Goal: Information Seeking & Learning: Learn about a topic

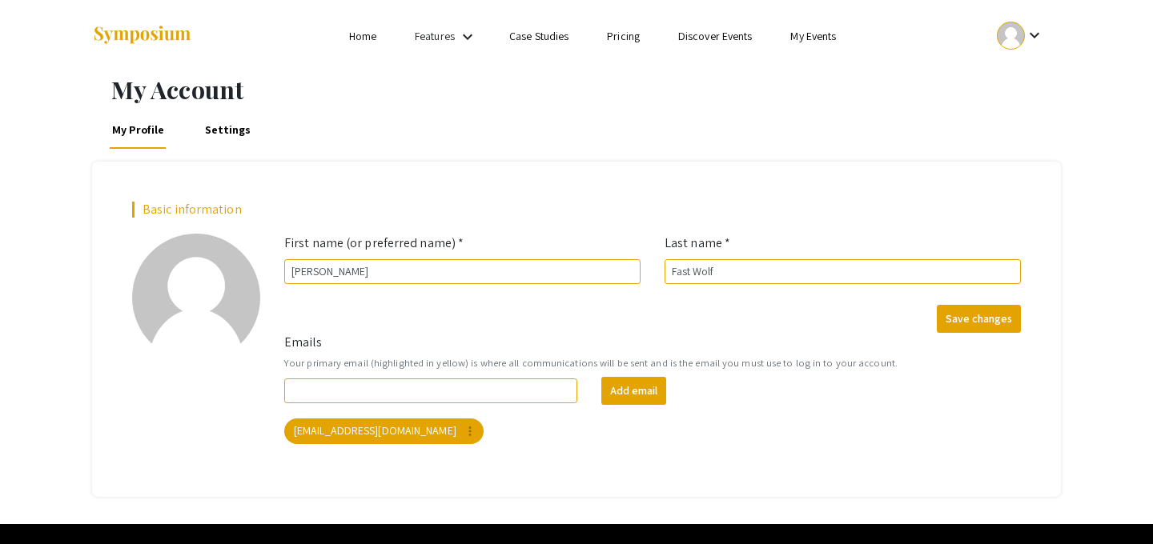
click at [829, 30] on link "My Events" at bounding box center [813, 36] width 46 height 14
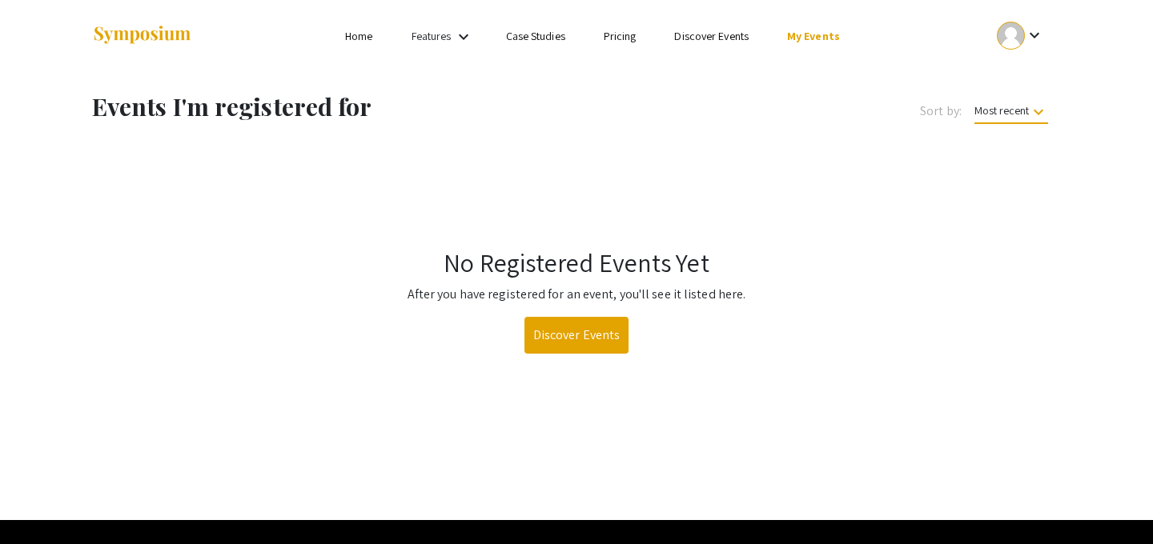
click at [714, 38] on link "Discover Events" at bounding box center [711, 36] width 74 height 14
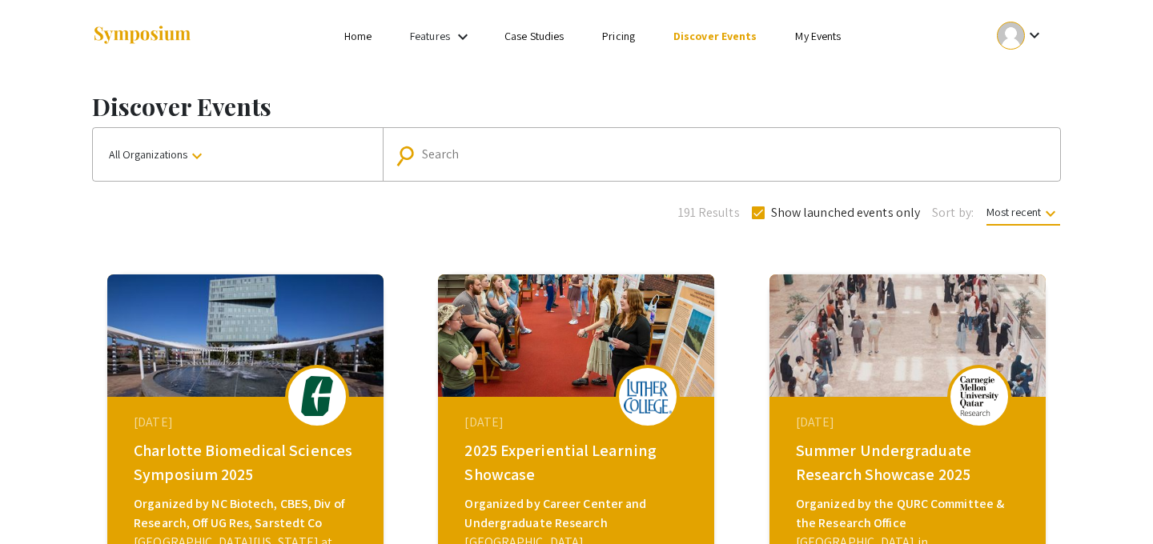
click at [466, 176] on mat-form-field "search Search" at bounding box center [721, 154] width 677 height 53
click at [469, 165] on div "Search" at bounding box center [730, 155] width 616 height 26
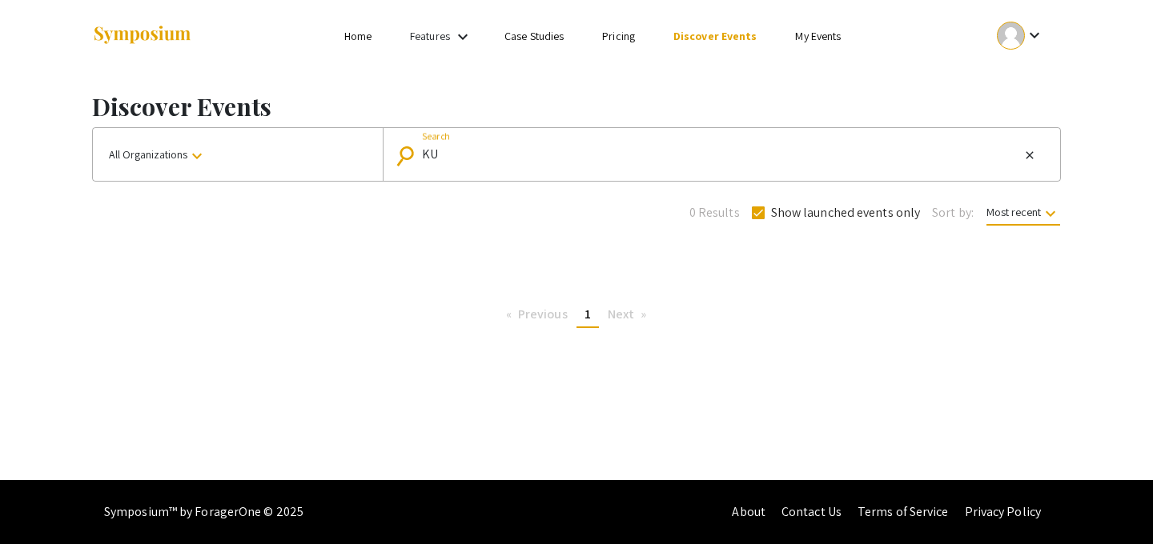
type input "K"
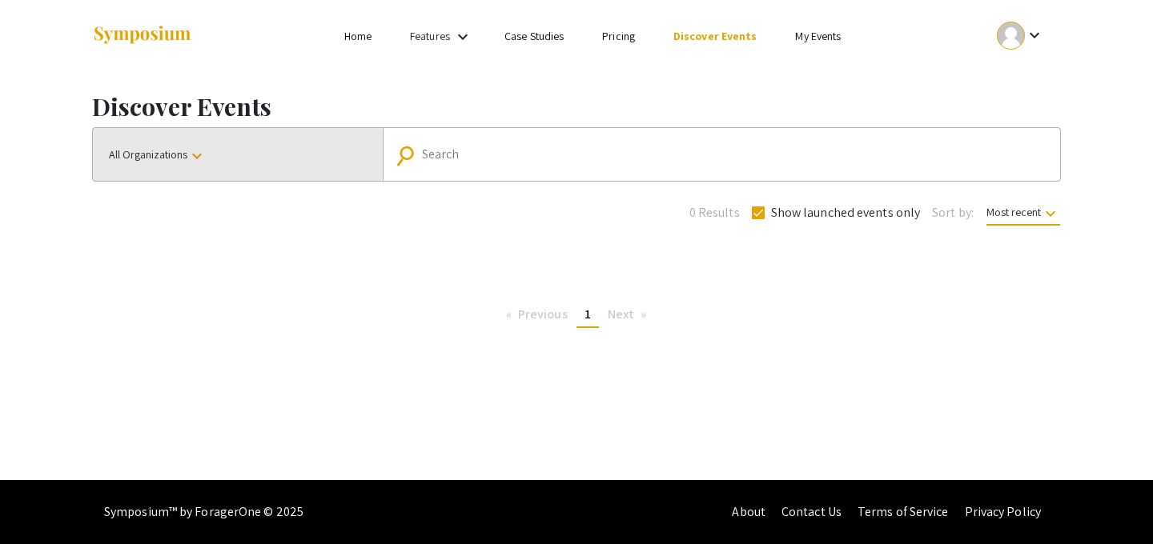
click at [144, 140] on button "All Organizations keyboard_arrow_down" at bounding box center [238, 154] width 290 height 53
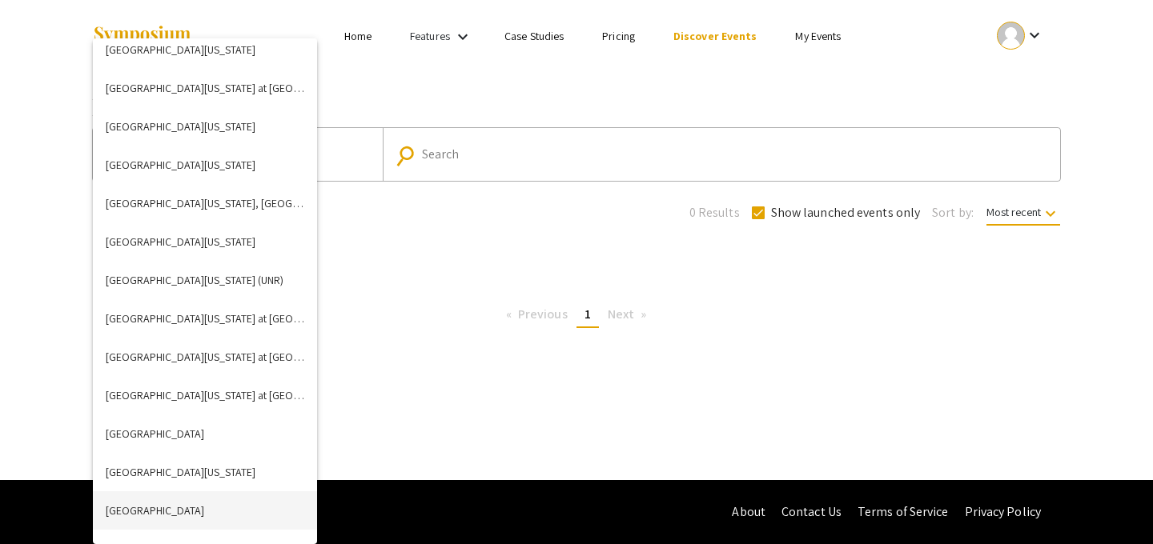
scroll to position [5231, 0]
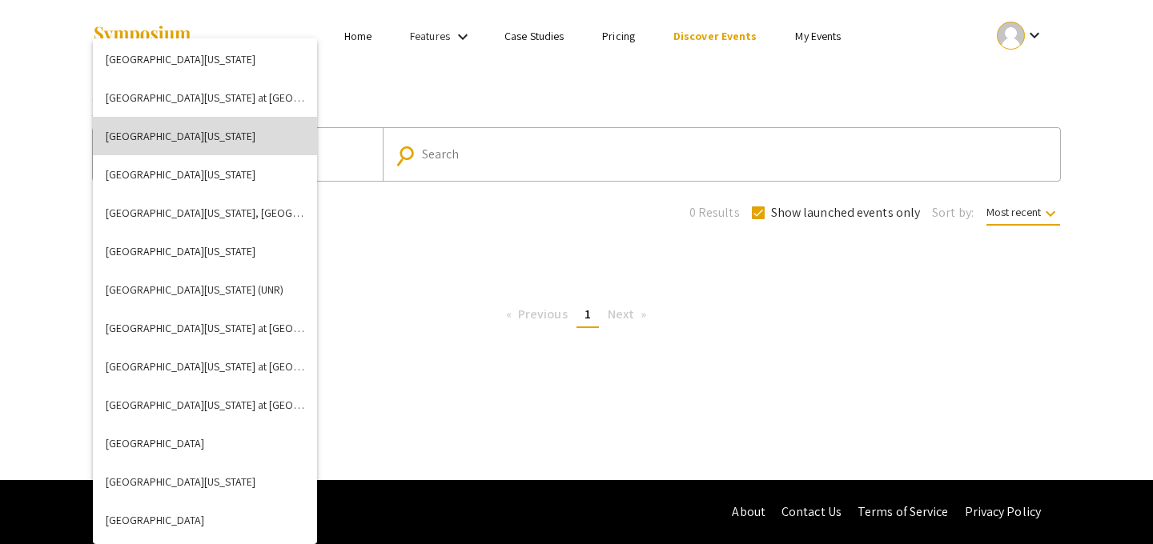
click at [176, 143] on button "[GEOGRAPHIC_DATA][US_STATE]" at bounding box center [205, 136] width 224 height 38
checkbox input "false"
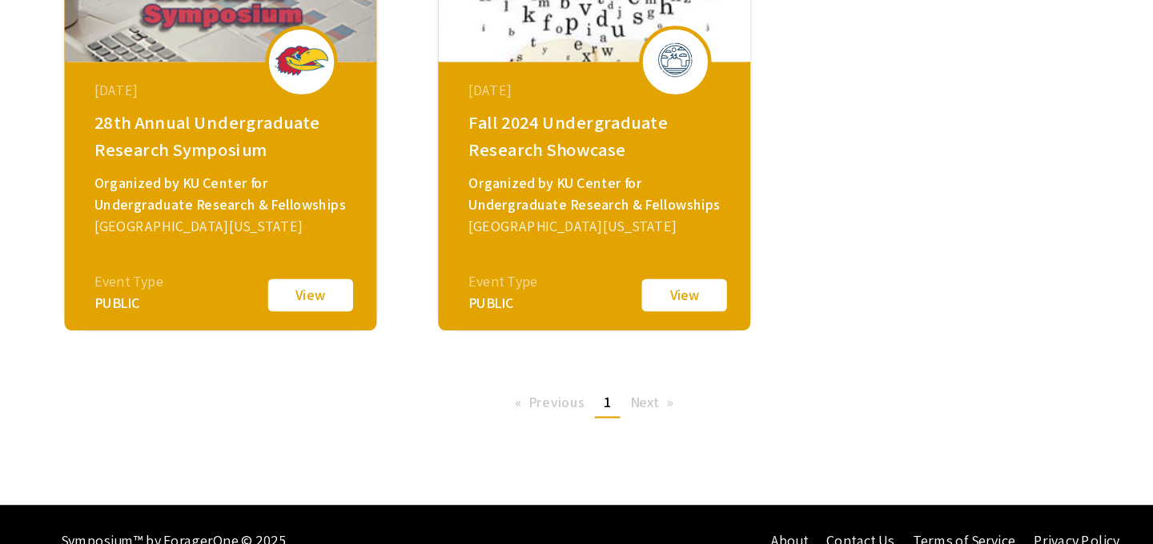
scroll to position [695, 0]
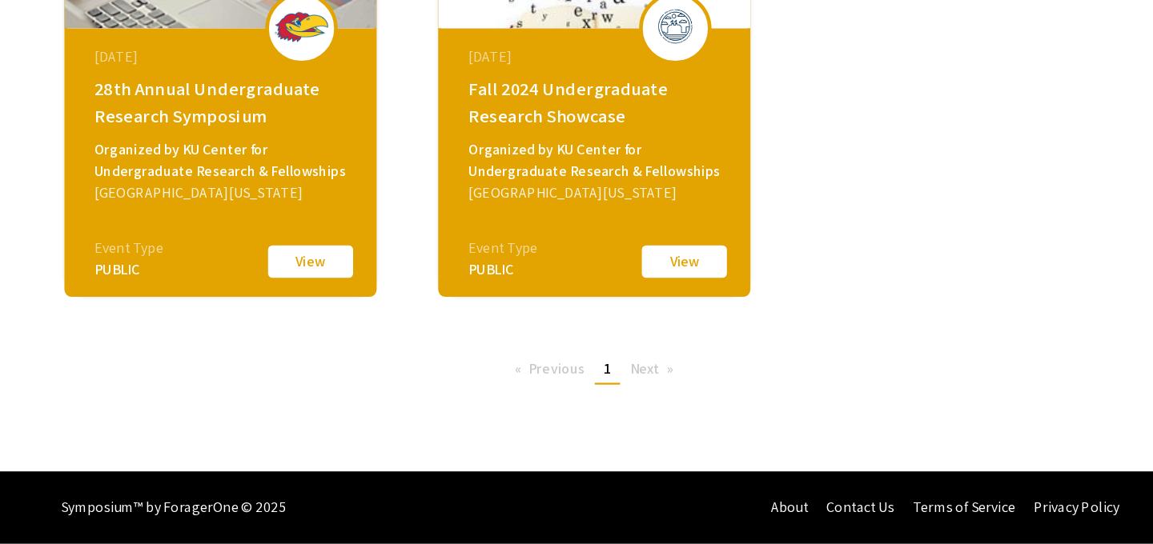
click at [624, 393] on span "Next page" at bounding box center [621, 389] width 26 height 17
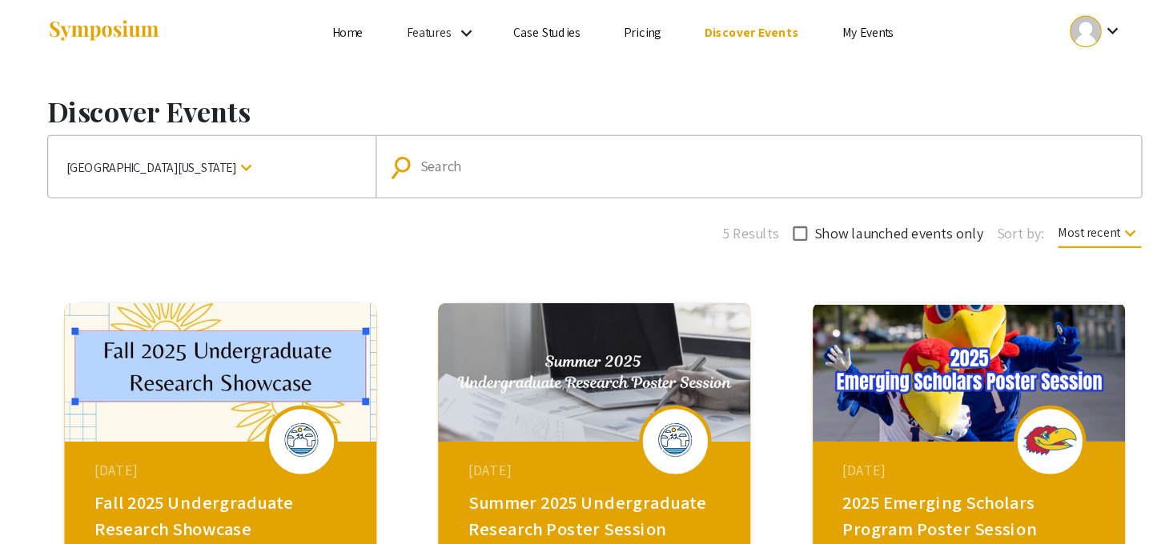
scroll to position [7, 0]
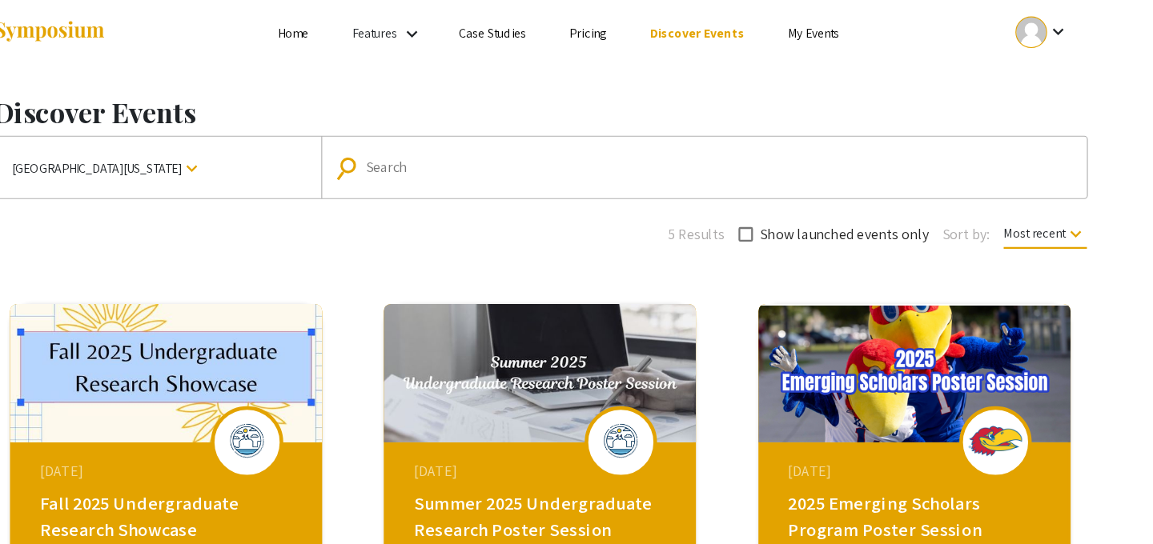
click at [987, 211] on span "Most recent keyboard_arrow_down" at bounding box center [1023, 209] width 74 height 21
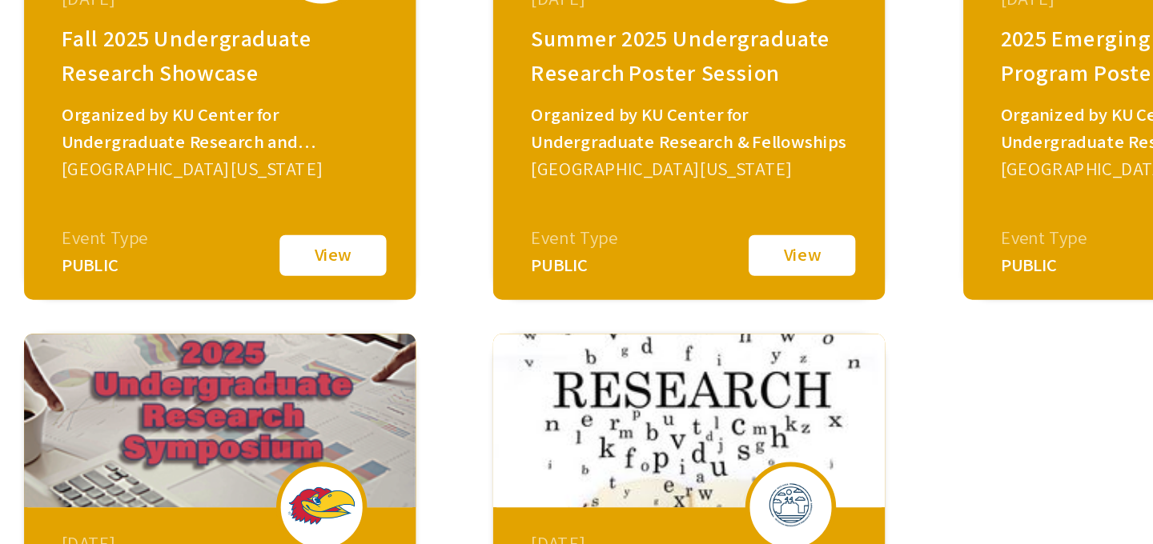
scroll to position [0, 0]
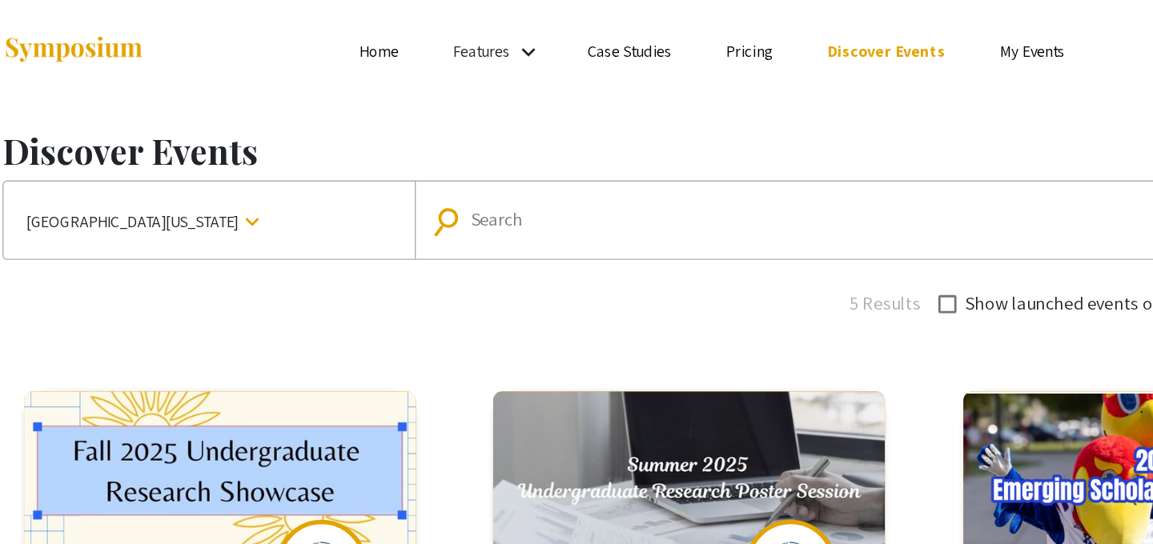
click at [464, 148] on div at bounding box center [576, 272] width 1153 height 544
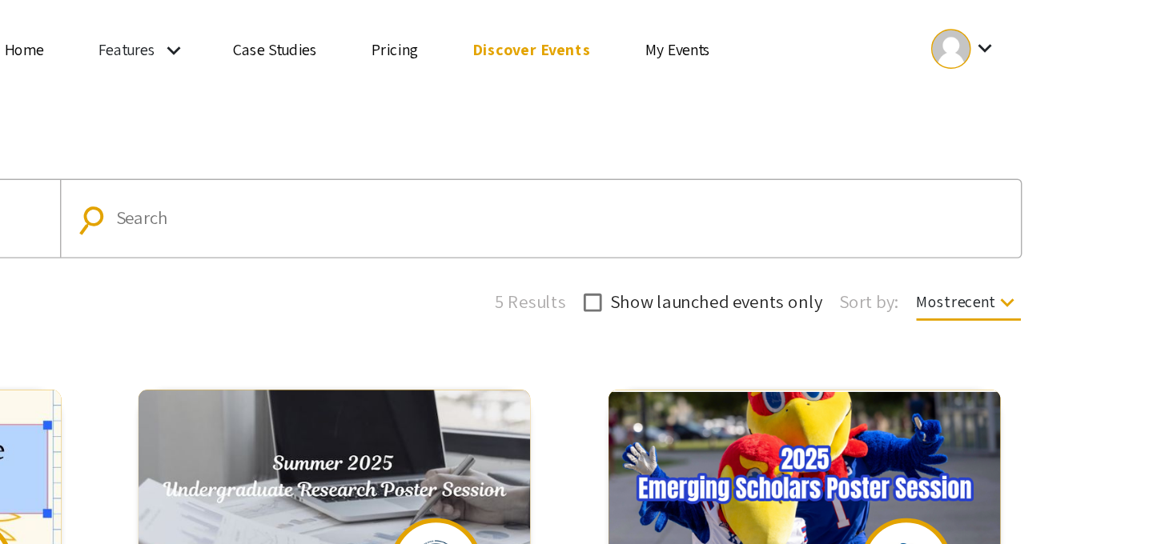
click at [707, 149] on input "Search" at bounding box center [730, 155] width 616 height 14
type input "2022"
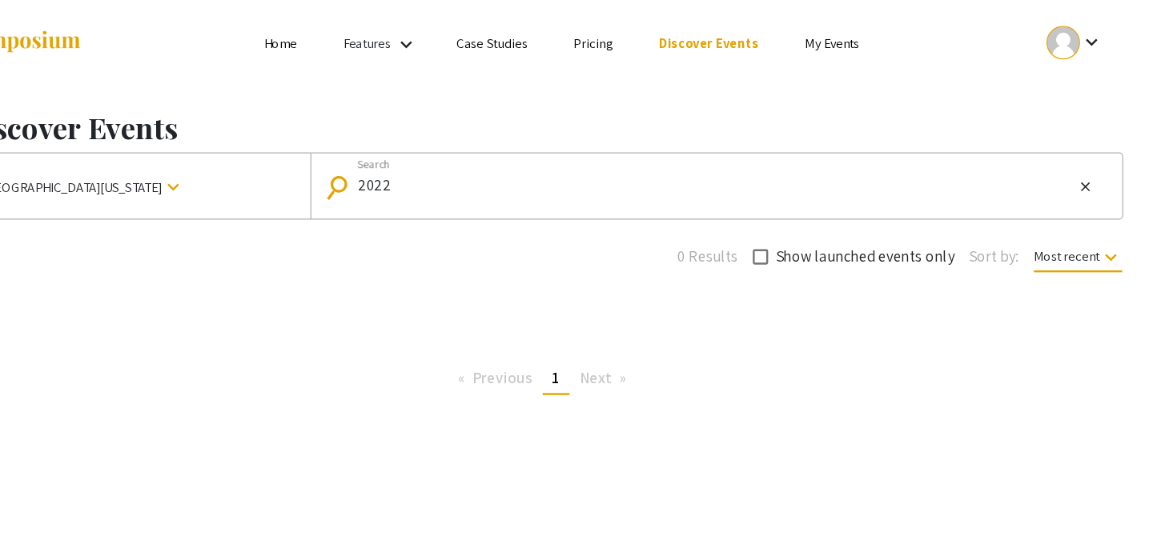
click at [468, 32] on mat-icon "keyboard_arrow_down" at bounding box center [462, 36] width 19 height 19
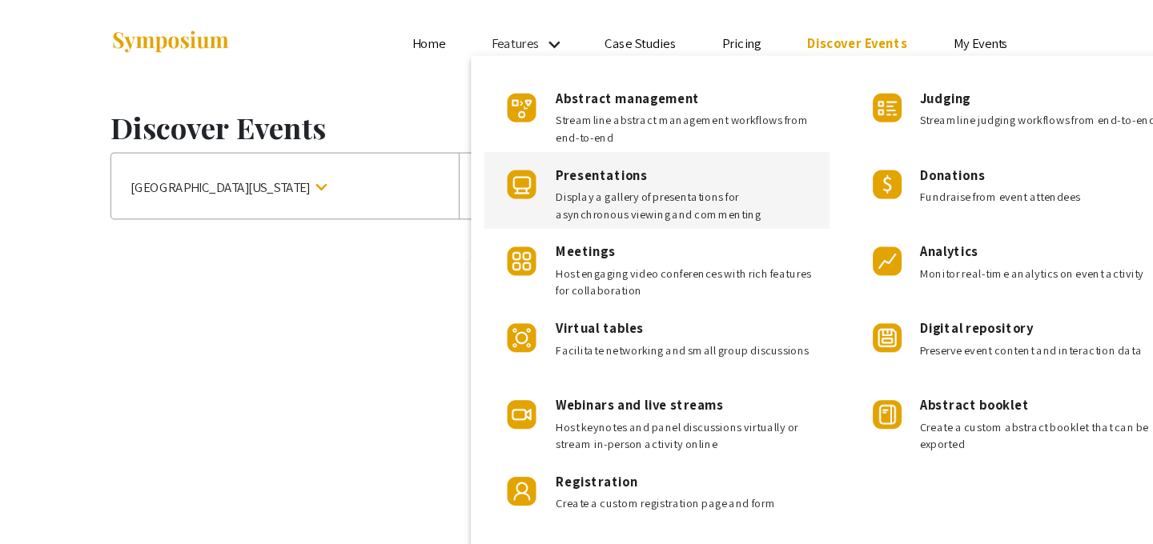
scroll to position [0, 1]
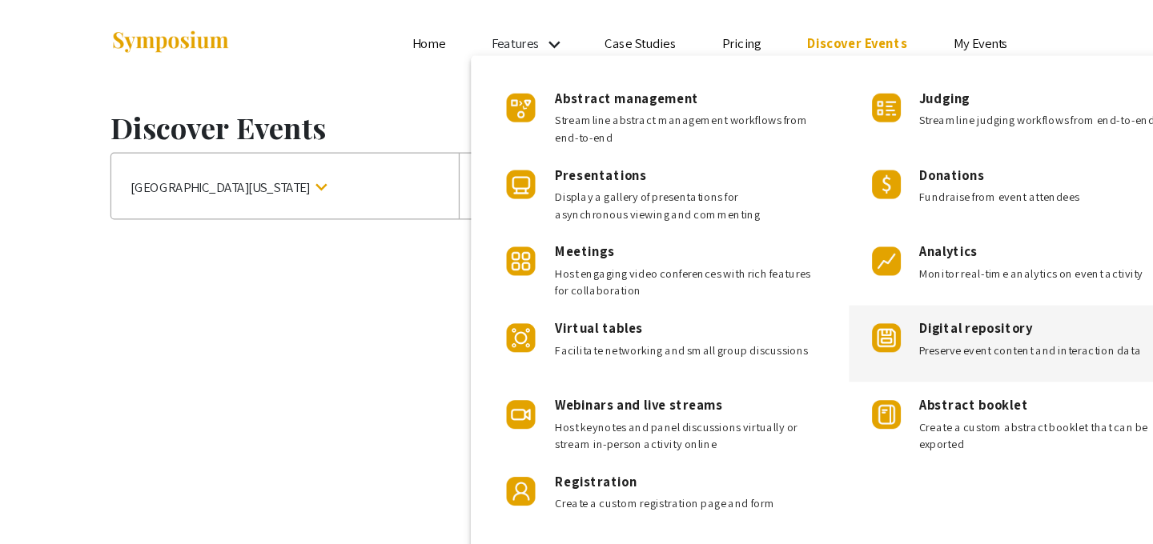
click at [762, 290] on div "Digital repository Preserve event content and interaction data" at bounding box center [848, 287] width 281 height 64
